Goal: Find contact information: Find contact information

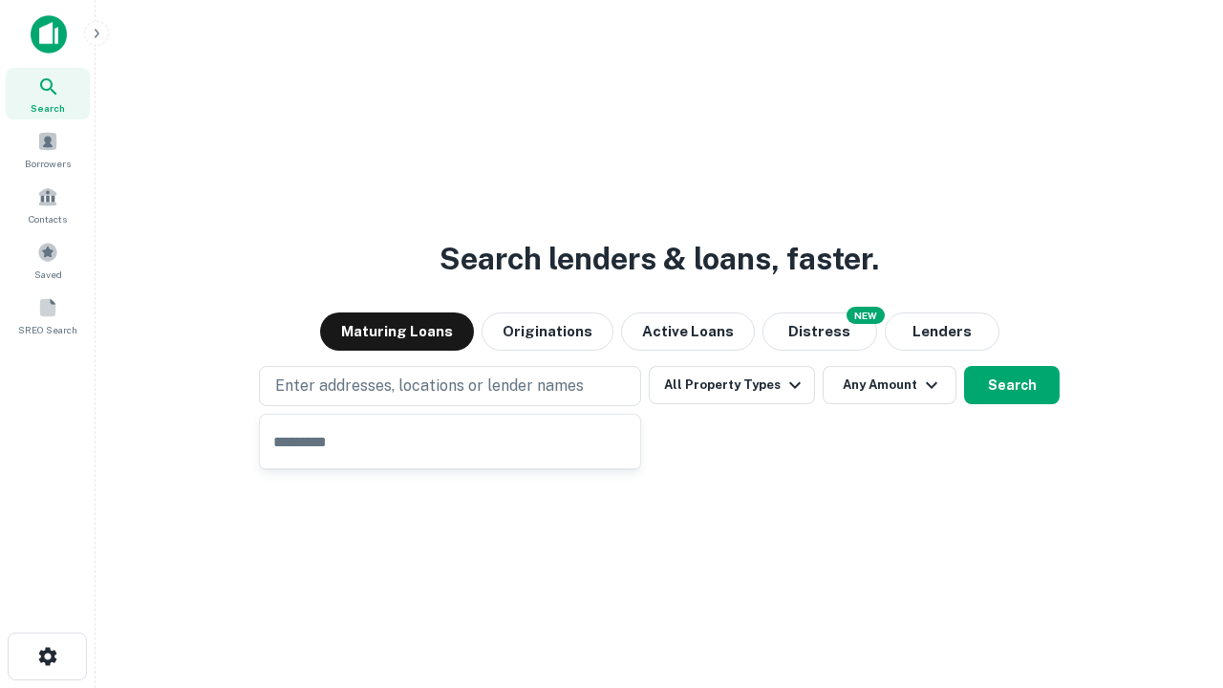
type input "**********"
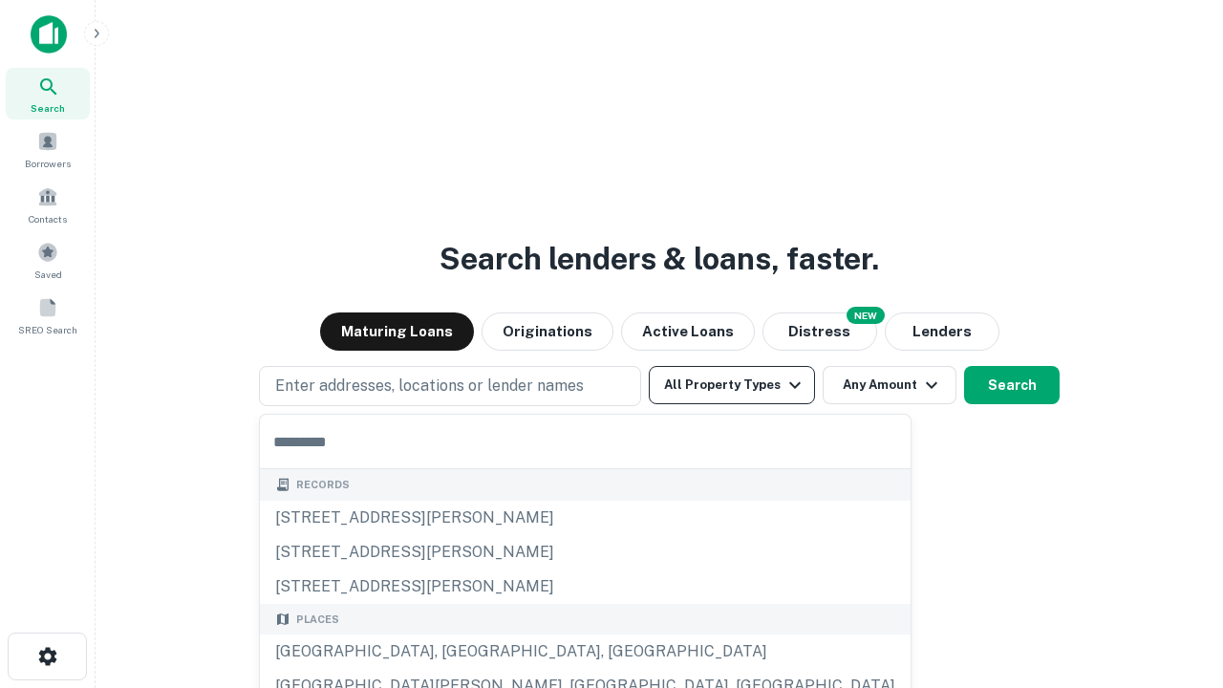
click at [732, 385] on button "All Property Types" at bounding box center [732, 385] width 166 height 38
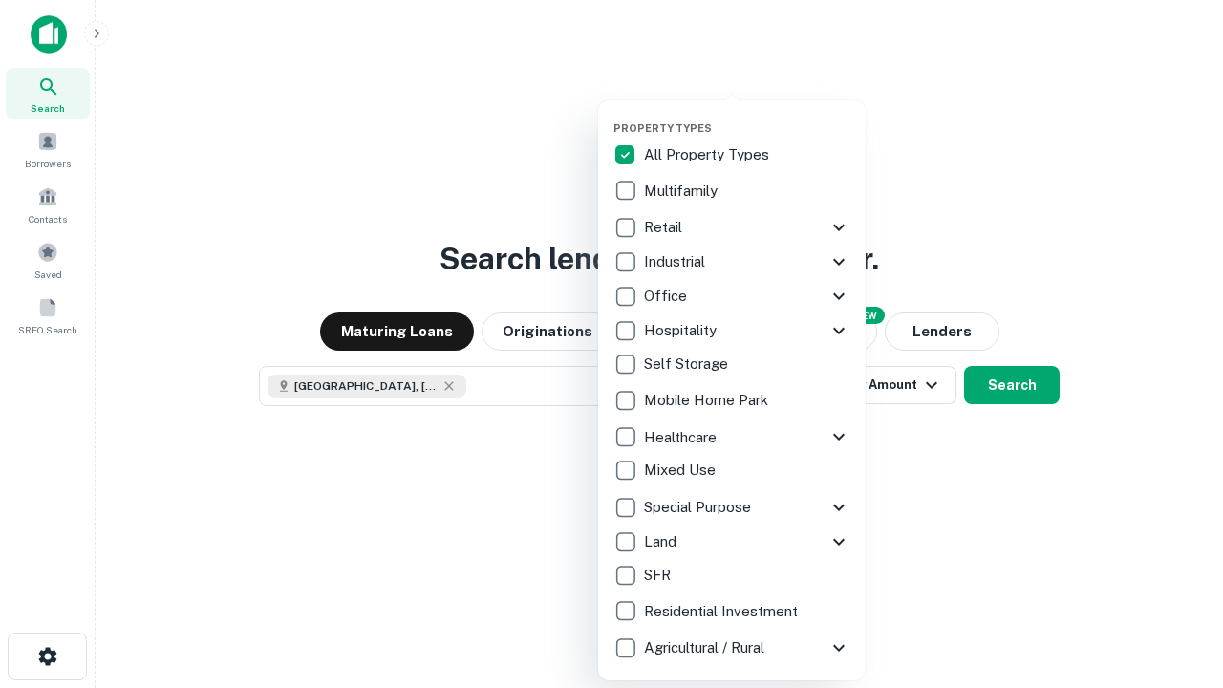
click at [747, 116] on button "button" at bounding box center [746, 116] width 267 height 1
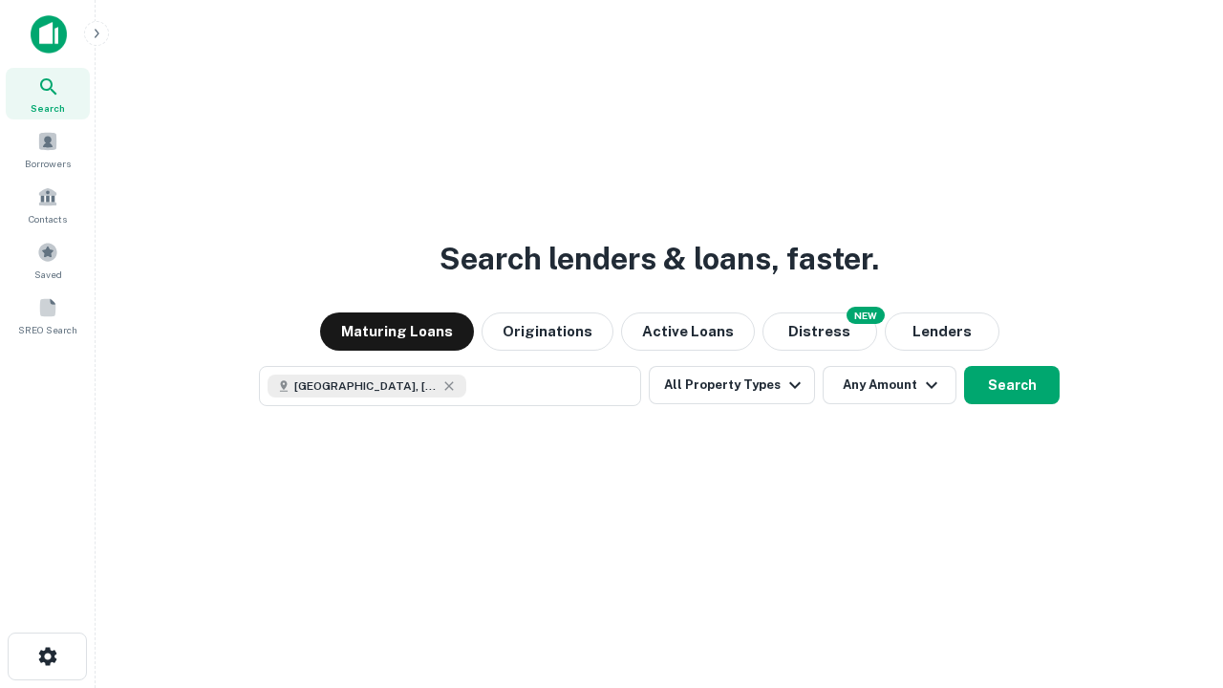
scroll to position [31, 0]
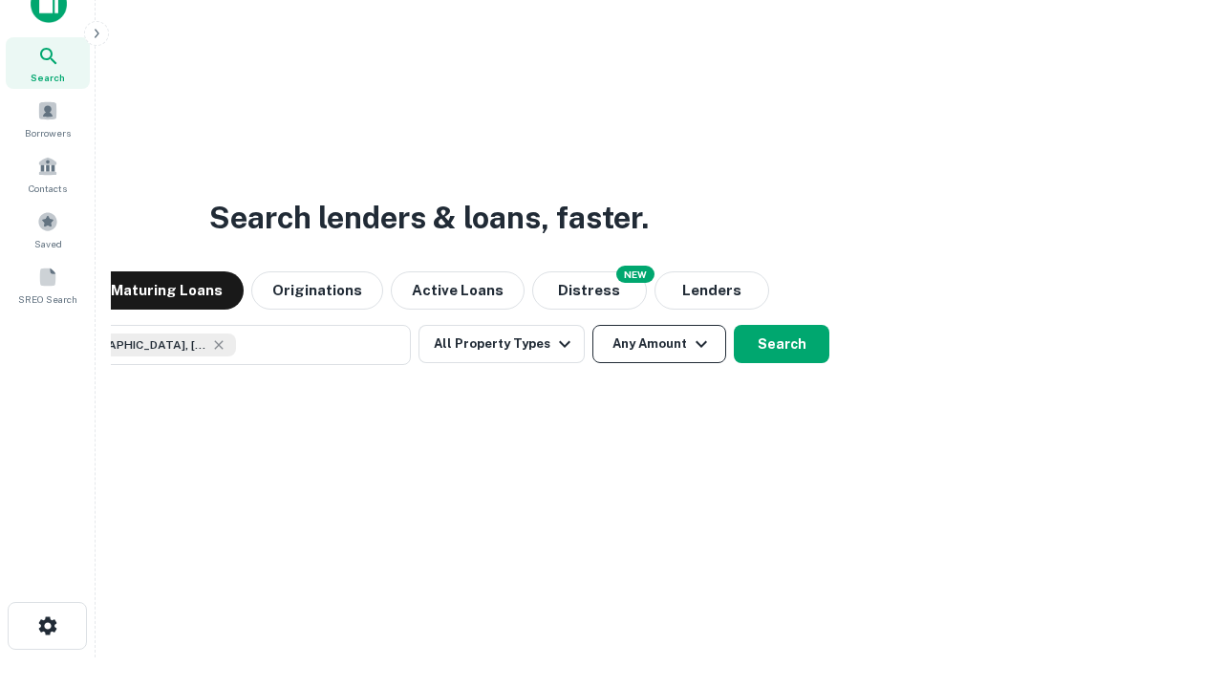
click at [592, 325] on button "Any Amount" at bounding box center [659, 344] width 134 height 38
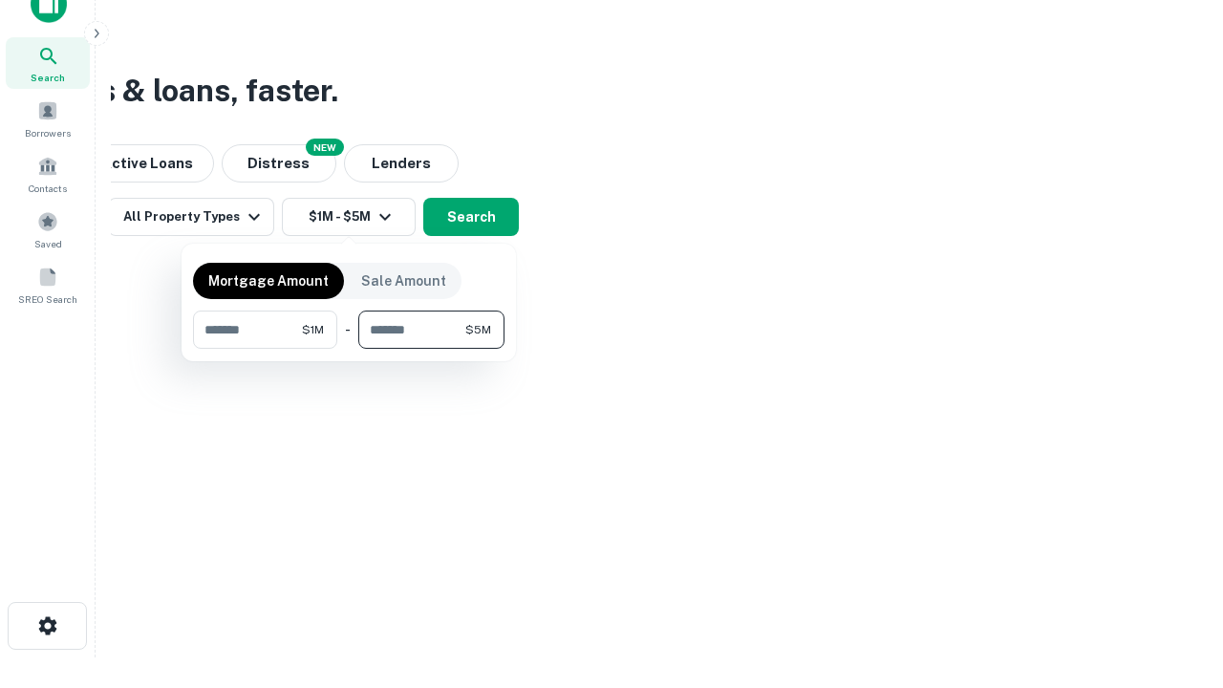
type input "*******"
click at [349, 349] on button "button" at bounding box center [348, 349] width 311 height 1
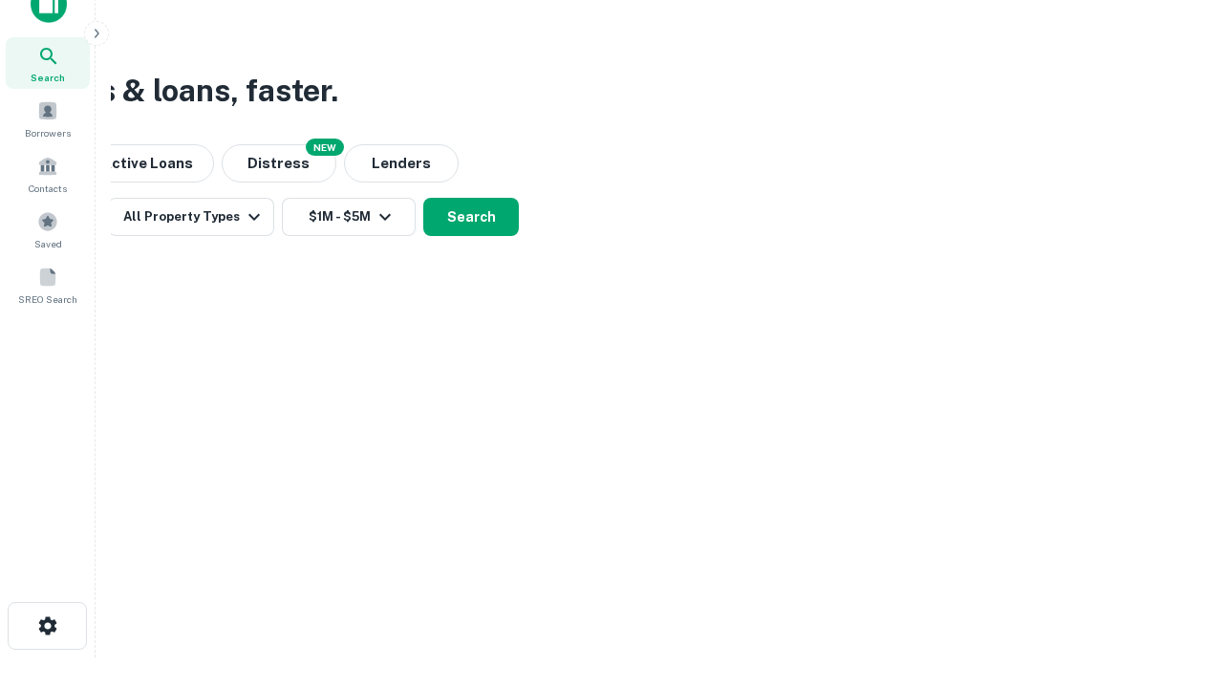
scroll to position [31, 0]
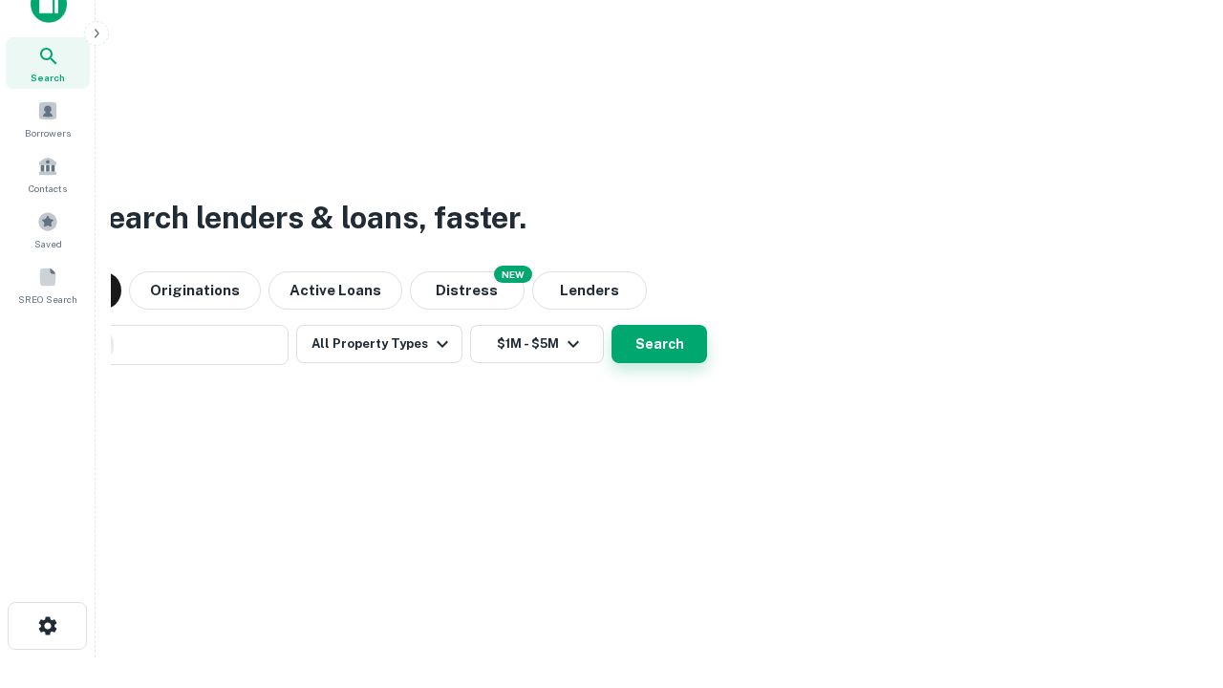
click at [611, 325] on button "Search" at bounding box center [659, 344] width 96 height 38
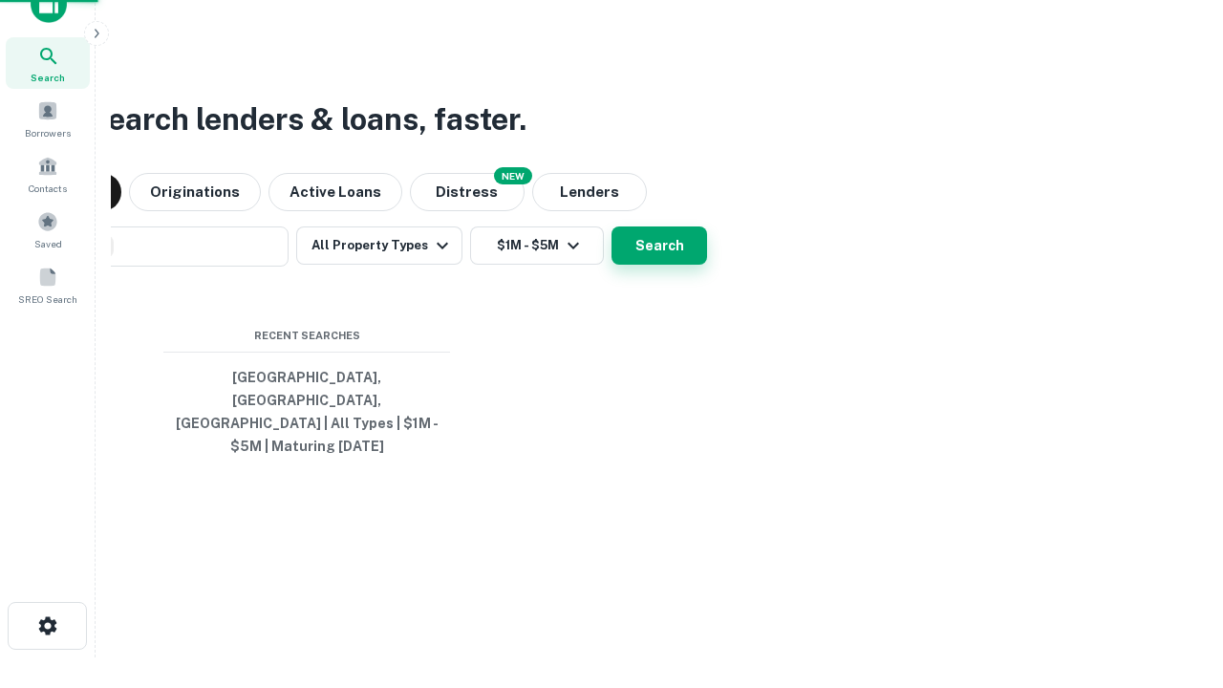
scroll to position [62, 541]
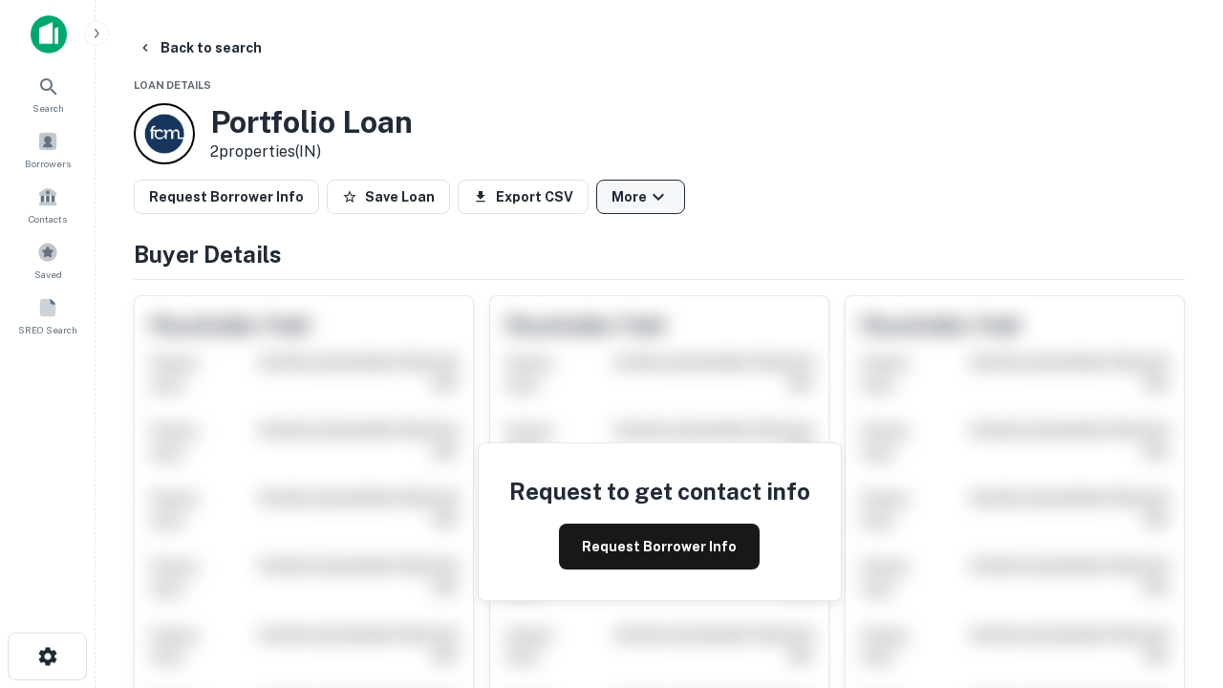
click at [640, 197] on button "More" at bounding box center [640, 197] width 89 height 34
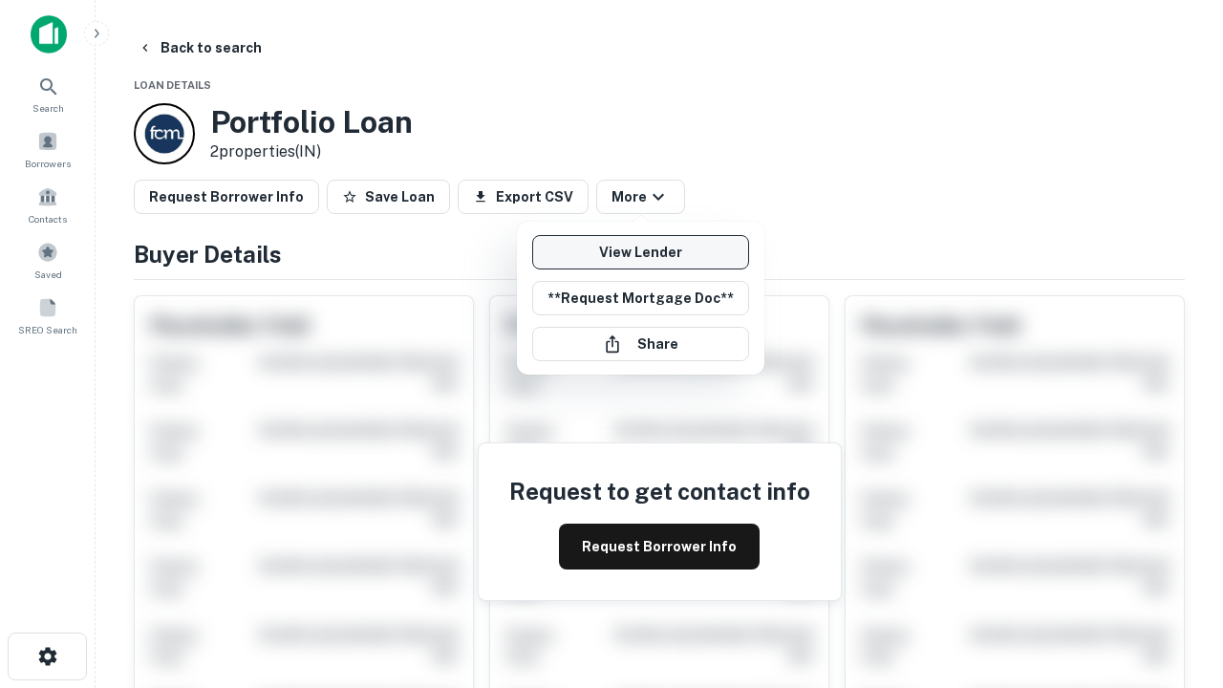
click at [640, 252] on link "View Lender" at bounding box center [640, 252] width 217 height 34
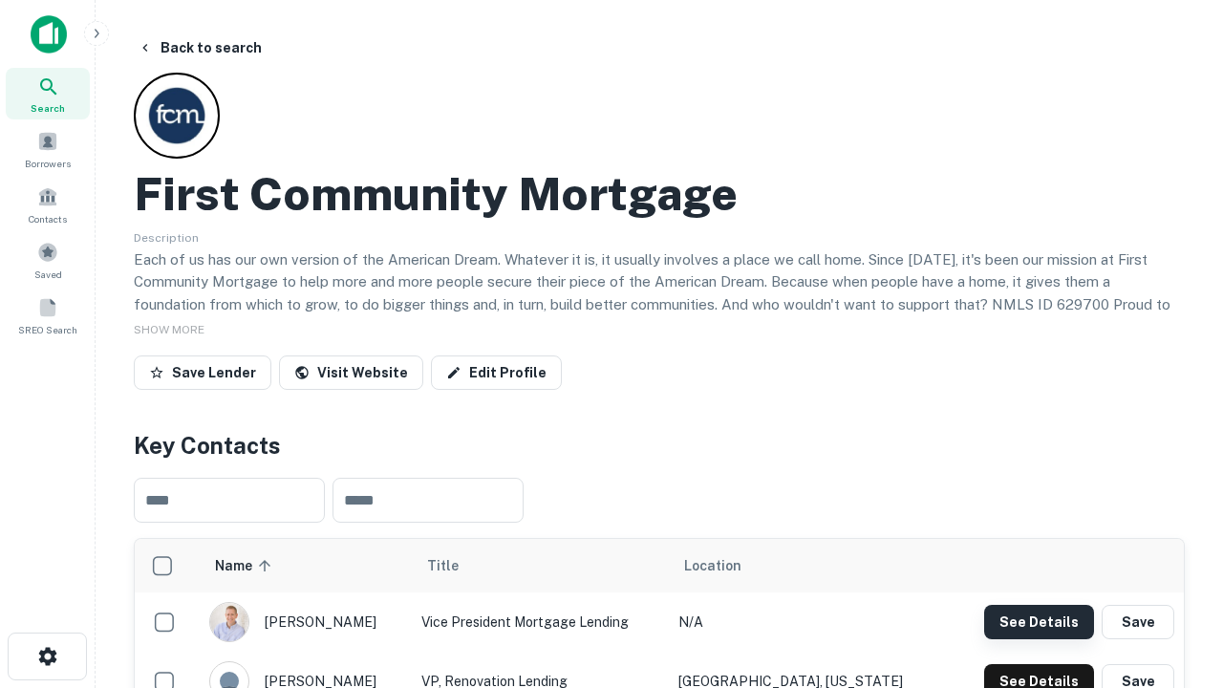
click at [1038, 621] on button "See Details" at bounding box center [1039, 622] width 110 height 34
click at [47, 656] on icon "button" at bounding box center [47, 656] width 23 height 23
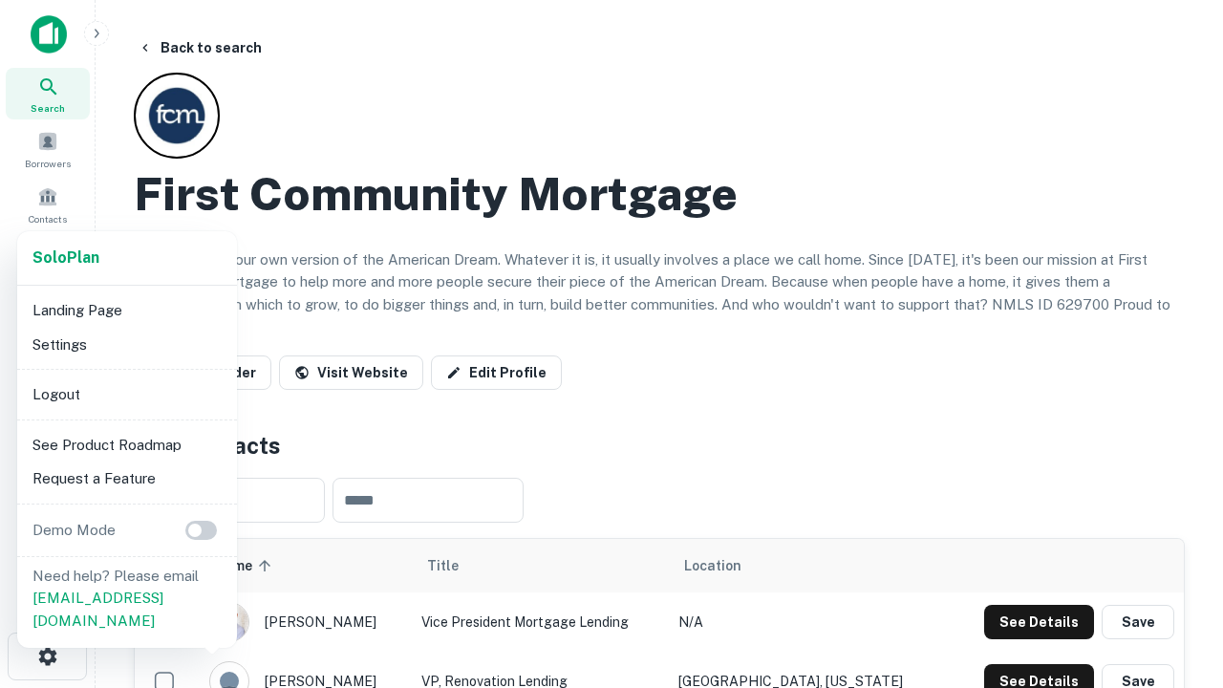
click at [126, 394] on li "Logout" at bounding box center [127, 394] width 204 height 34
